Goal: Transaction & Acquisition: Book appointment/travel/reservation

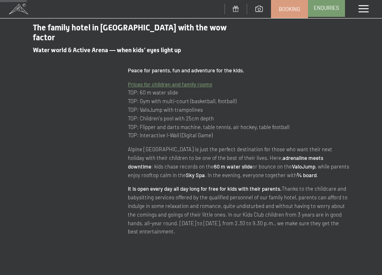
scroll to position [309, 0]
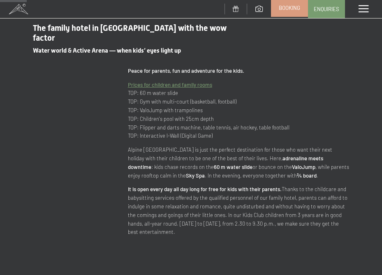
click at [286, 6] on span "Booking" at bounding box center [289, 7] width 21 height 7
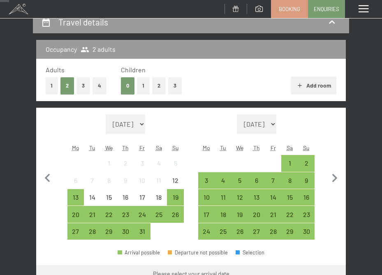
scroll to position [106, 0]
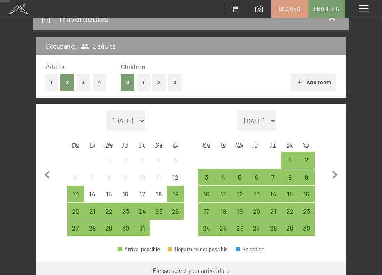
click at [146, 86] on button "1" at bounding box center [143, 82] width 13 height 17
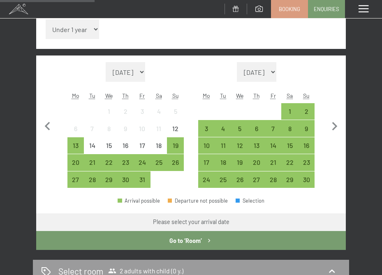
scroll to position [200, 0]
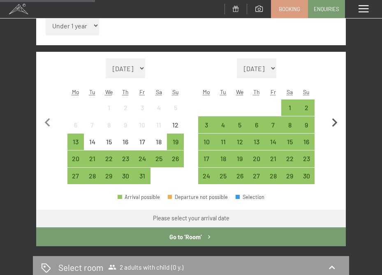
click at [336, 124] on icon "button" at bounding box center [334, 122] width 17 height 17
select select "[DATE]"
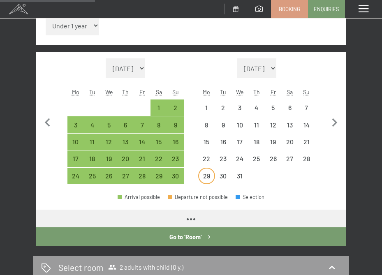
select select "[DATE]"
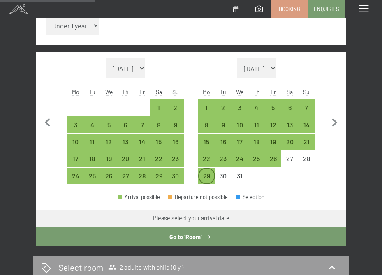
click at [210, 181] on div "29" at bounding box center [206, 180] width 15 height 15
select select "[DATE]"
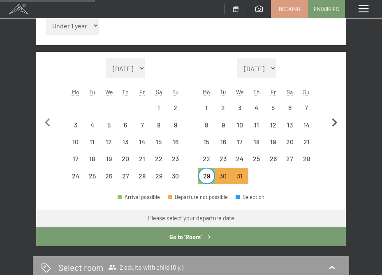
click at [333, 120] on icon "button" at bounding box center [334, 122] width 5 height 9
select select "[DATE]"
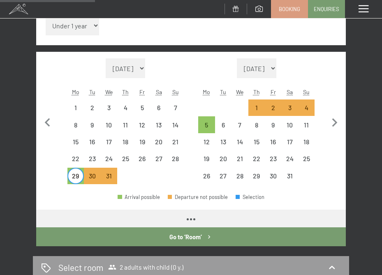
select select "[DATE]"
click at [268, 110] on div "2" at bounding box center [273, 111] width 15 height 15
select select "[DATE]"
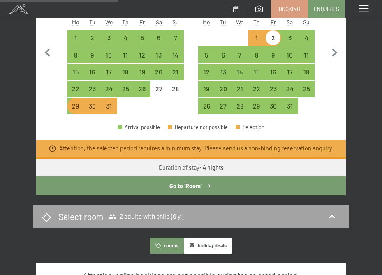
scroll to position [265, 0]
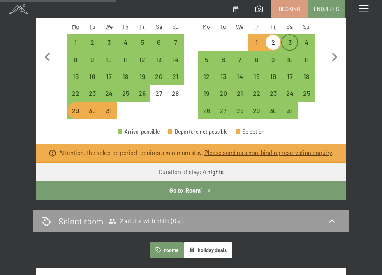
click at [290, 36] on div "3" at bounding box center [289, 42] width 15 height 15
select select "[DATE]"
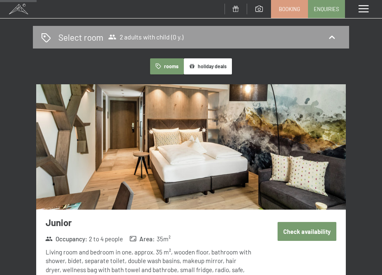
click at [307, 230] on button "Check availability" at bounding box center [307, 231] width 59 height 19
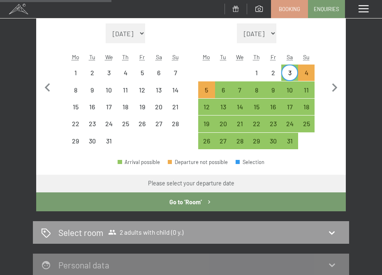
scroll to position [235, 0]
